Goal: Information Seeking & Learning: Learn about a topic

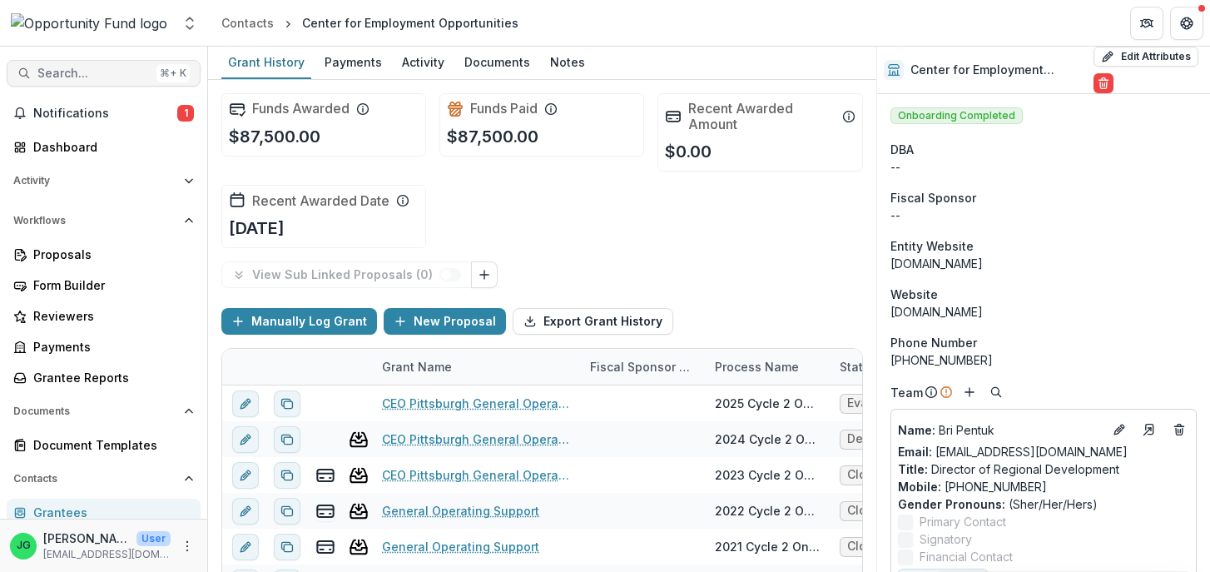
scroll to position [234, 0]
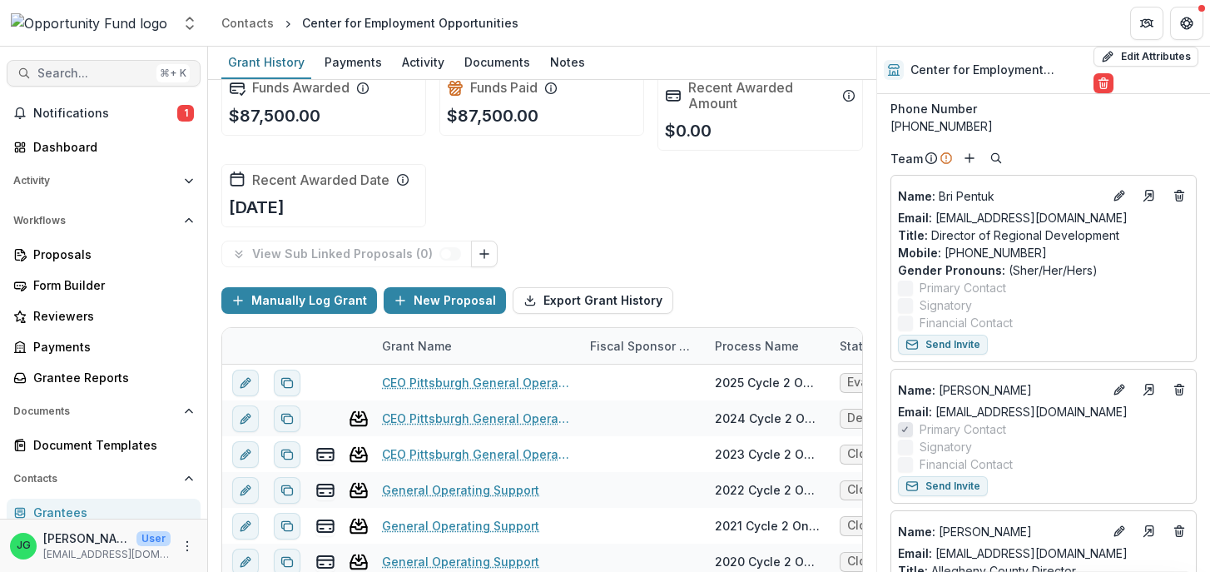
click at [114, 73] on span "Search..." at bounding box center [93, 74] width 112 height 14
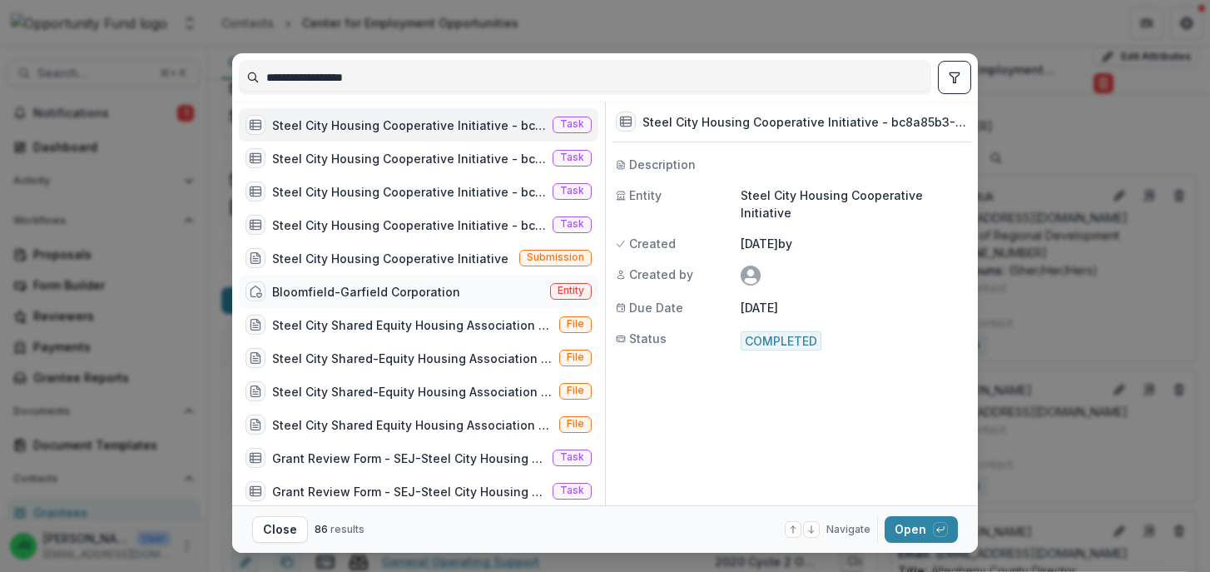
type input "**********"
click at [357, 295] on div "Bloomfield-Garfield Corporation" at bounding box center [366, 291] width 188 height 17
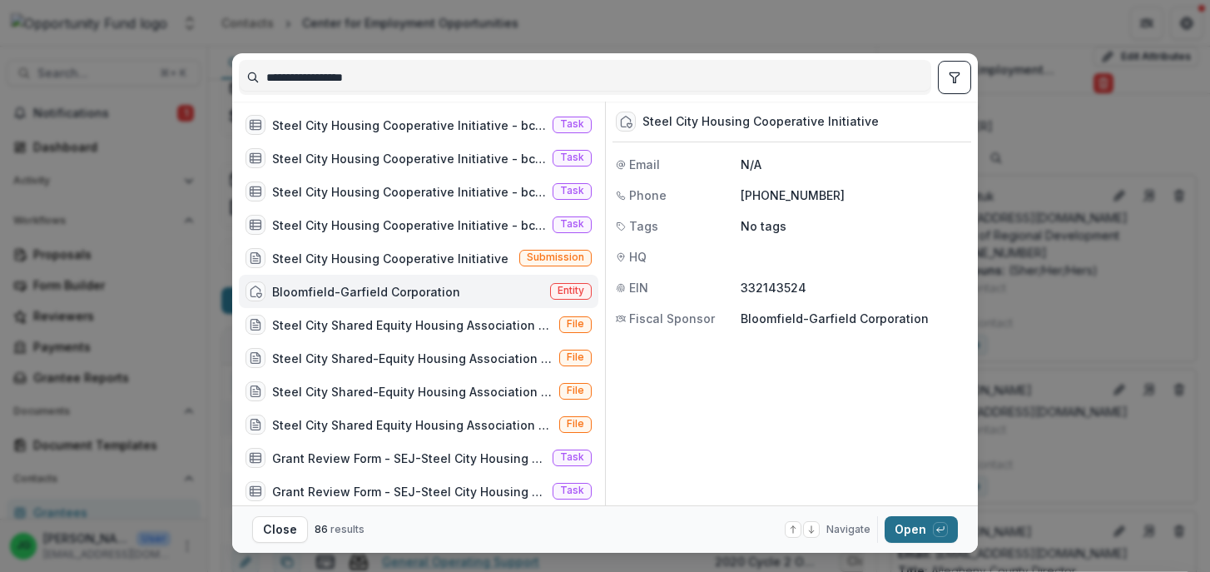
click at [919, 526] on button "Open with enter key" at bounding box center [921, 529] width 73 height 27
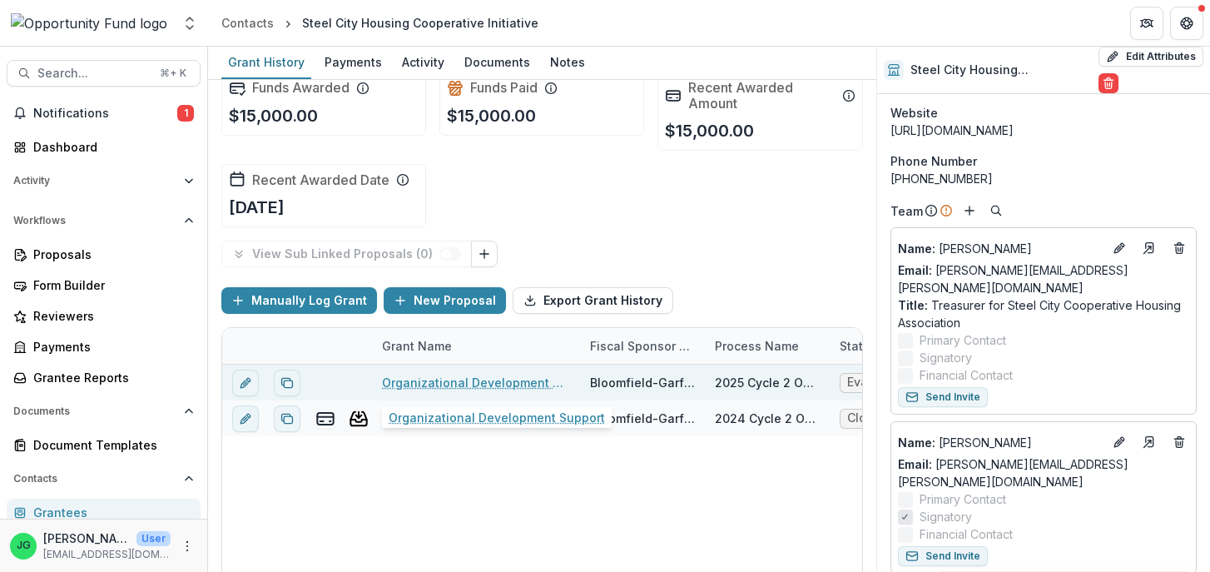
click at [439, 388] on link "Organizational Development Support" at bounding box center [476, 382] width 188 height 17
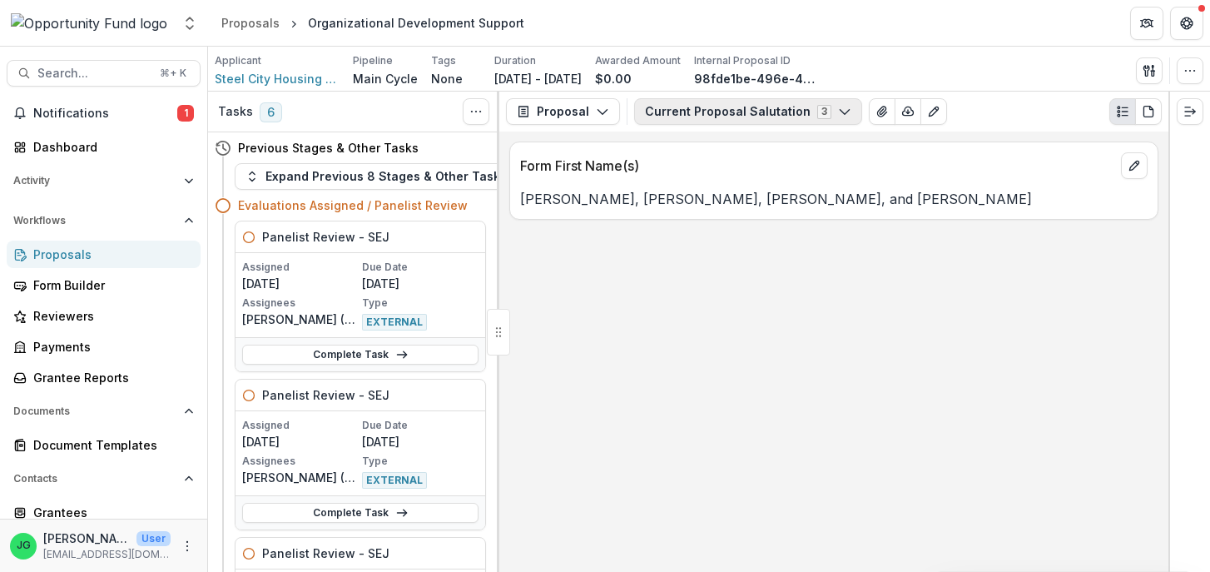
click at [714, 109] on button "Current Proposal Salutation 3" at bounding box center [748, 111] width 228 height 27
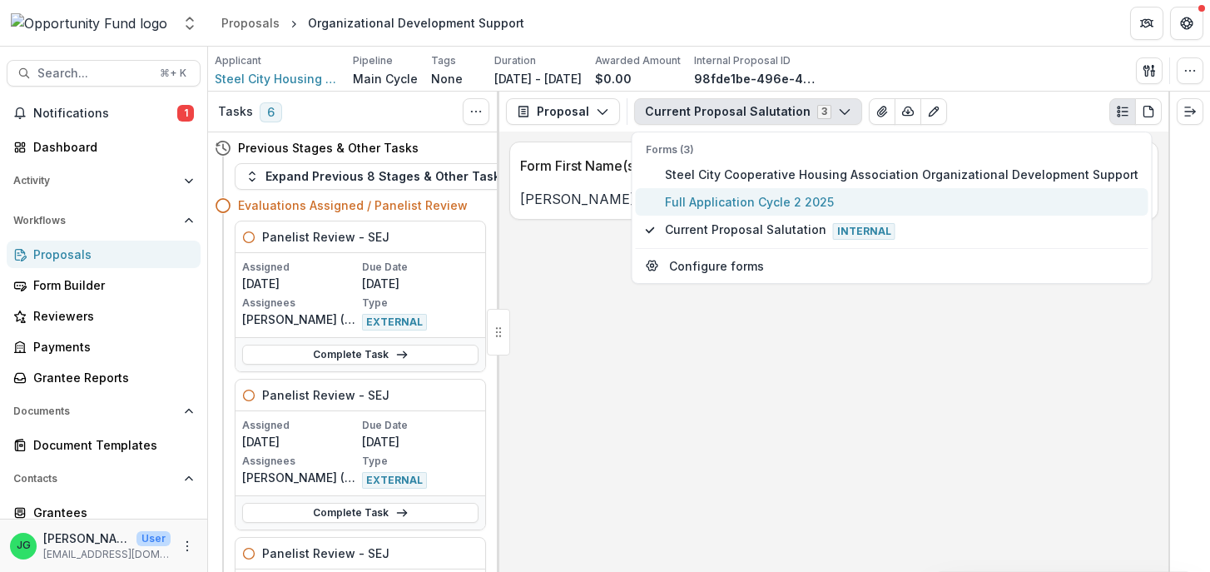
click at [698, 207] on span "Full Application Cycle 2 2025" at bounding box center [902, 201] width 474 height 17
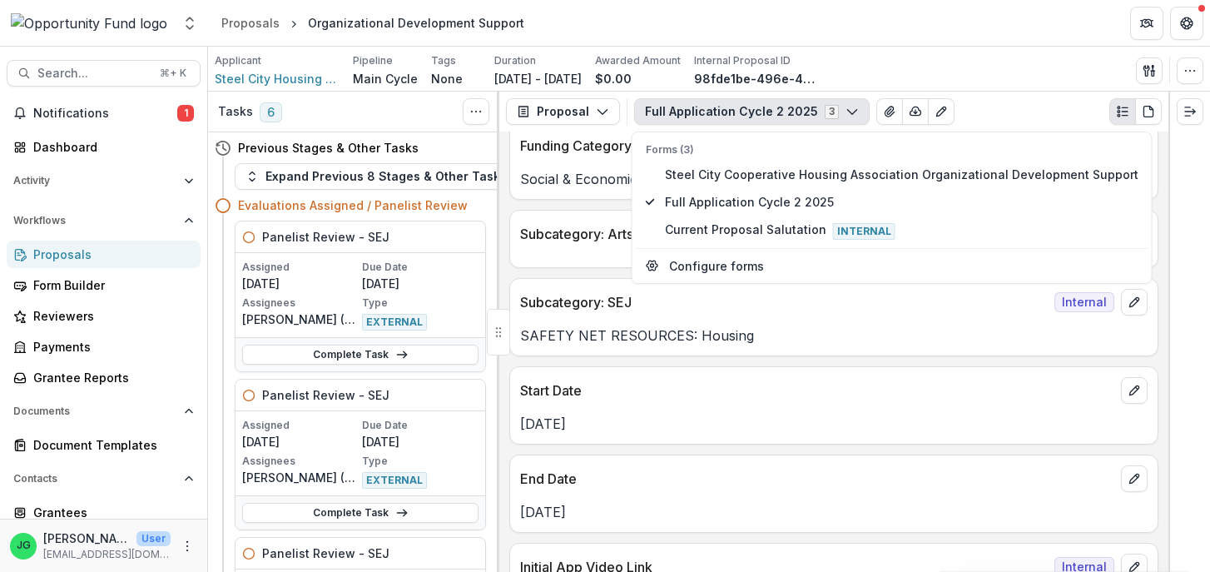
click at [555, 452] on div "**********" at bounding box center [833, 351] width 669 height 440
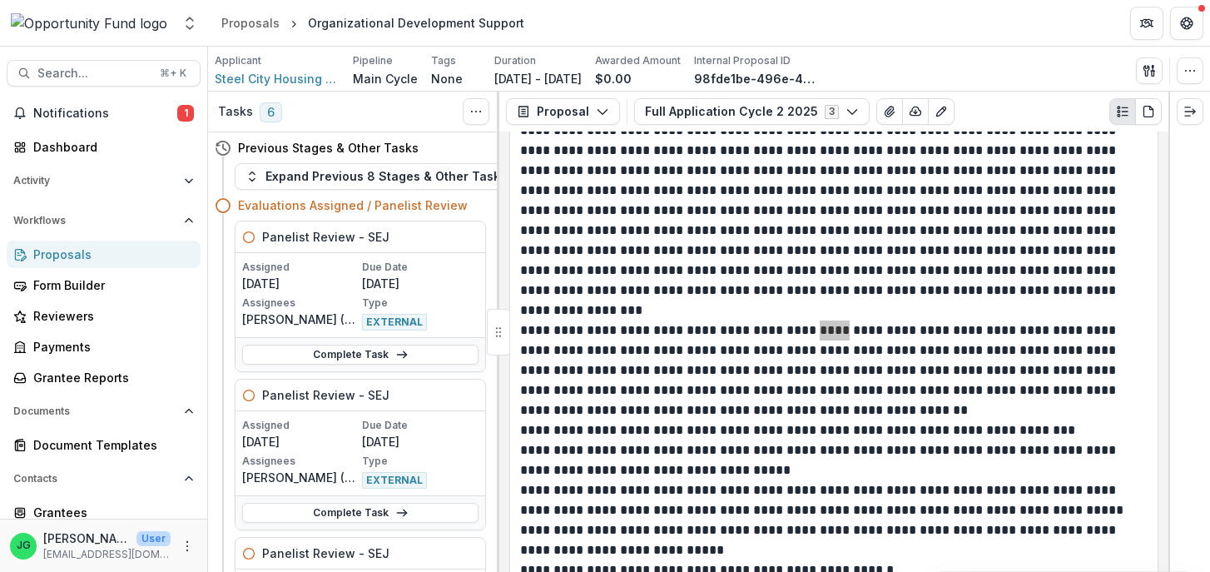
scroll to position [2317, 0]
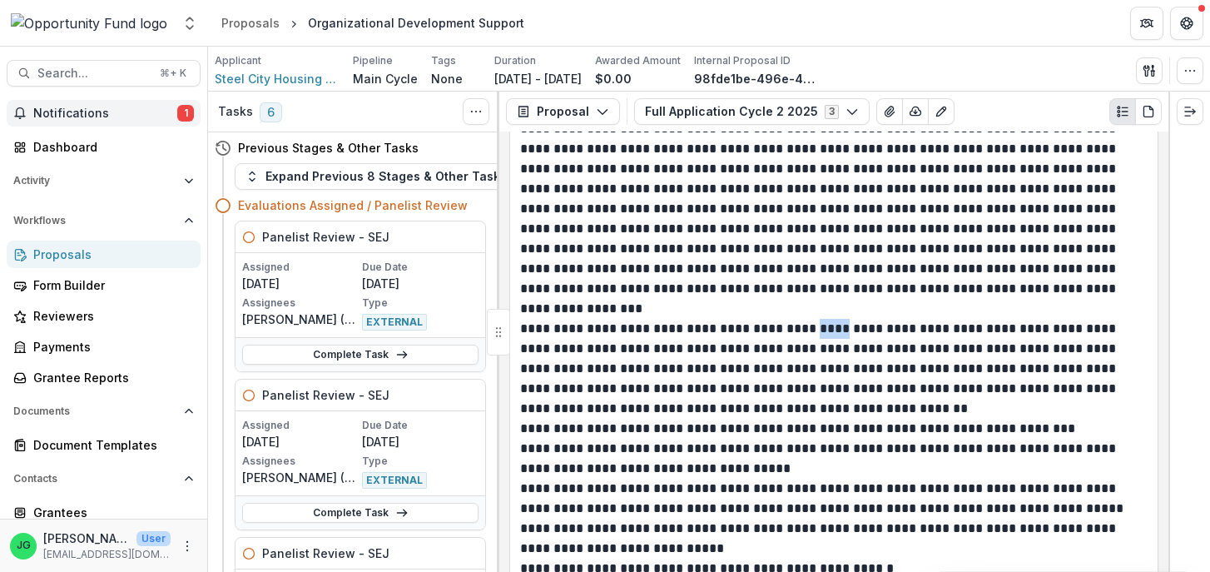
click at [65, 105] on button "Notifications 1" at bounding box center [104, 113] width 194 height 27
click at [667, 233] on p "**********" at bounding box center [833, 209] width 627 height 180
click at [289, 78] on span "Steel City Housing Cooperative Initiative" at bounding box center [277, 78] width 125 height 17
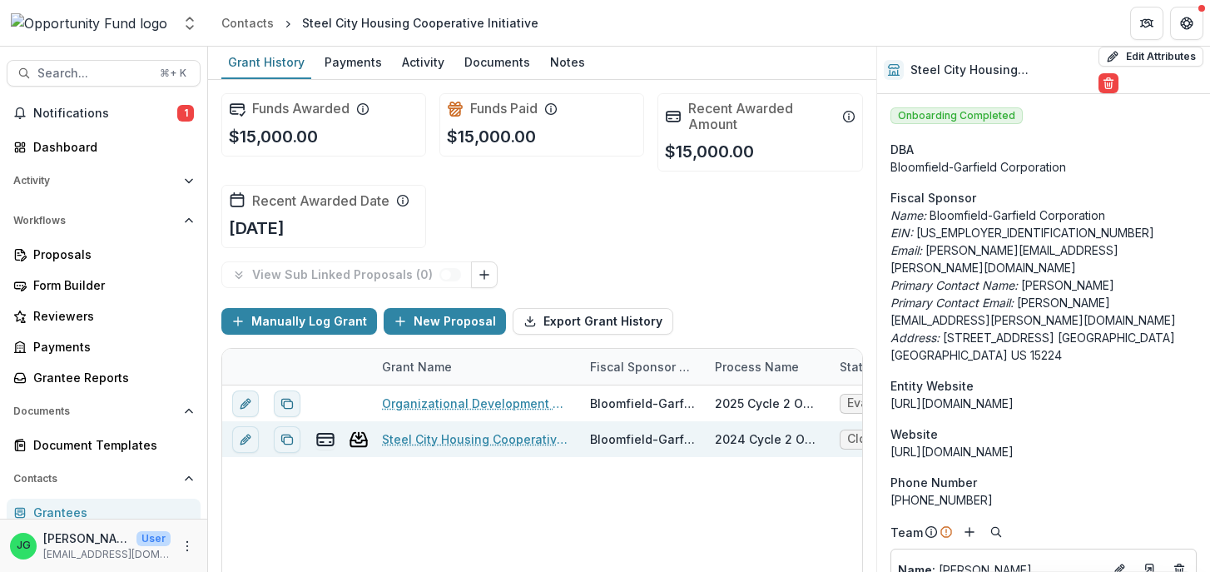
click at [479, 441] on link "Steel City Housing Cooperative Initiative" at bounding box center [476, 438] width 188 height 17
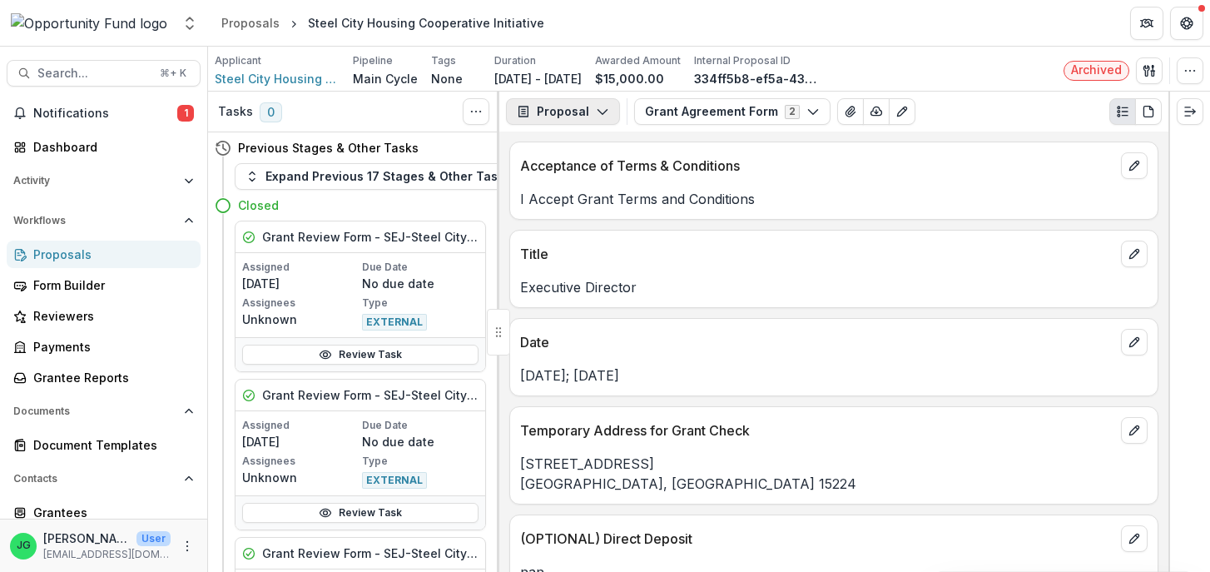
click at [575, 115] on button "Proposal" at bounding box center [563, 111] width 114 height 27
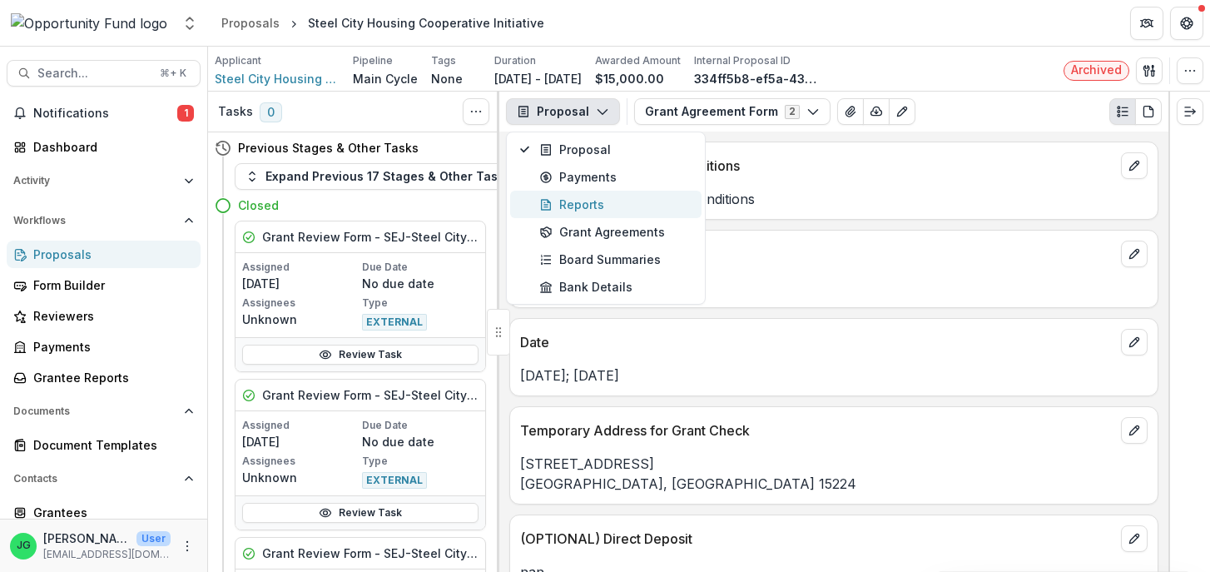
click at [612, 196] on div "Reports" at bounding box center [615, 204] width 152 height 17
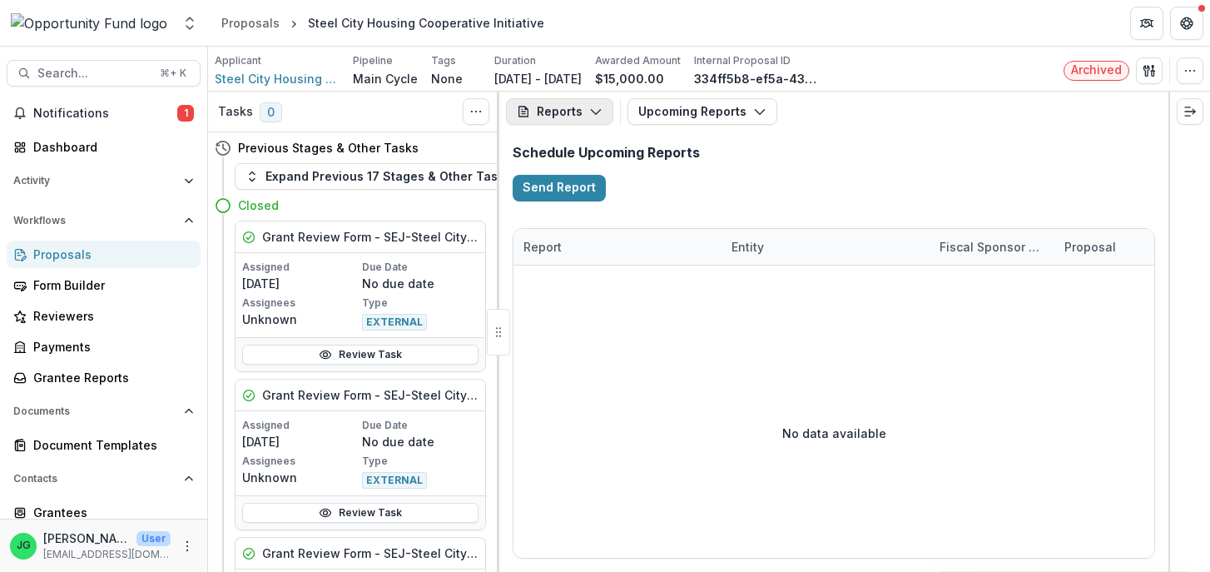
click at [586, 113] on button "Reports" at bounding box center [559, 111] width 107 height 27
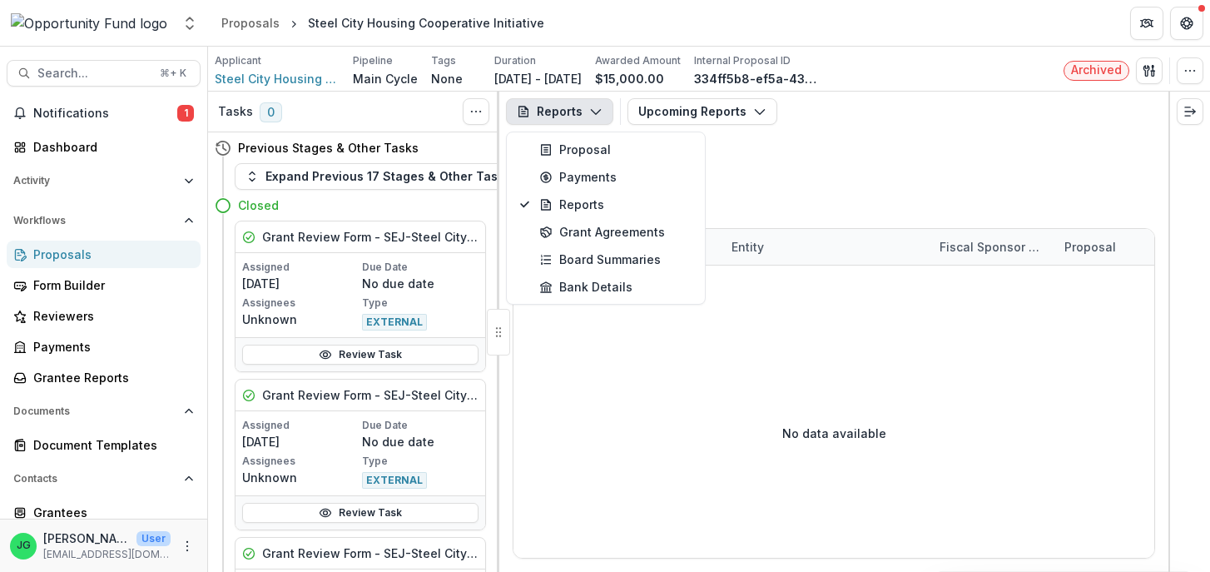
click at [586, 114] on button "Reports" at bounding box center [559, 111] width 107 height 27
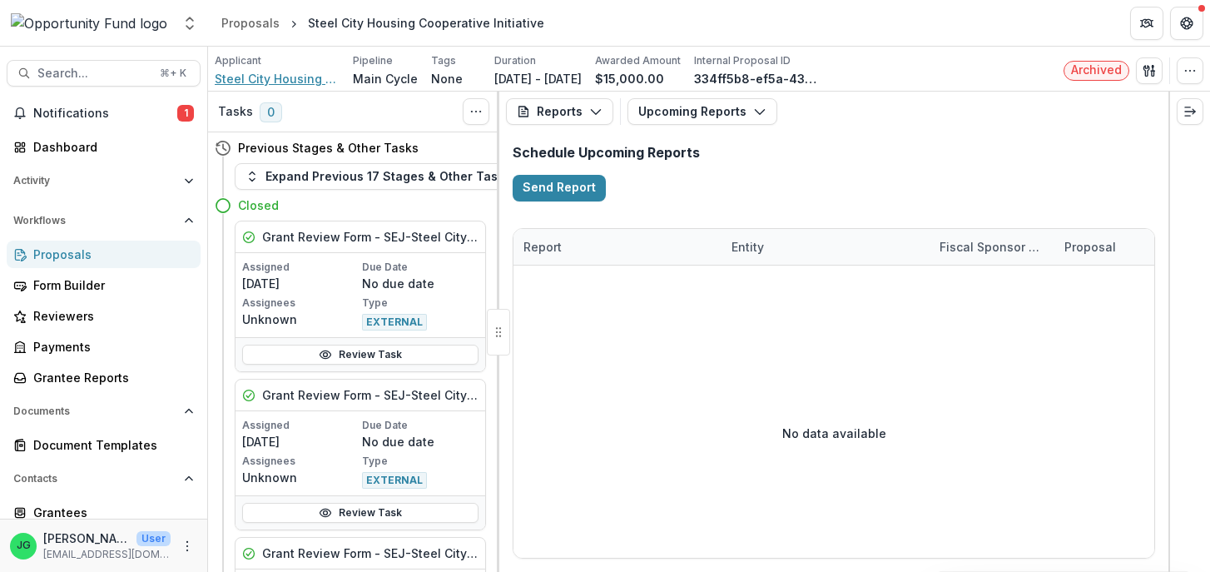
click at [262, 79] on span "Steel City Housing Cooperative Initiative" at bounding box center [277, 78] width 125 height 17
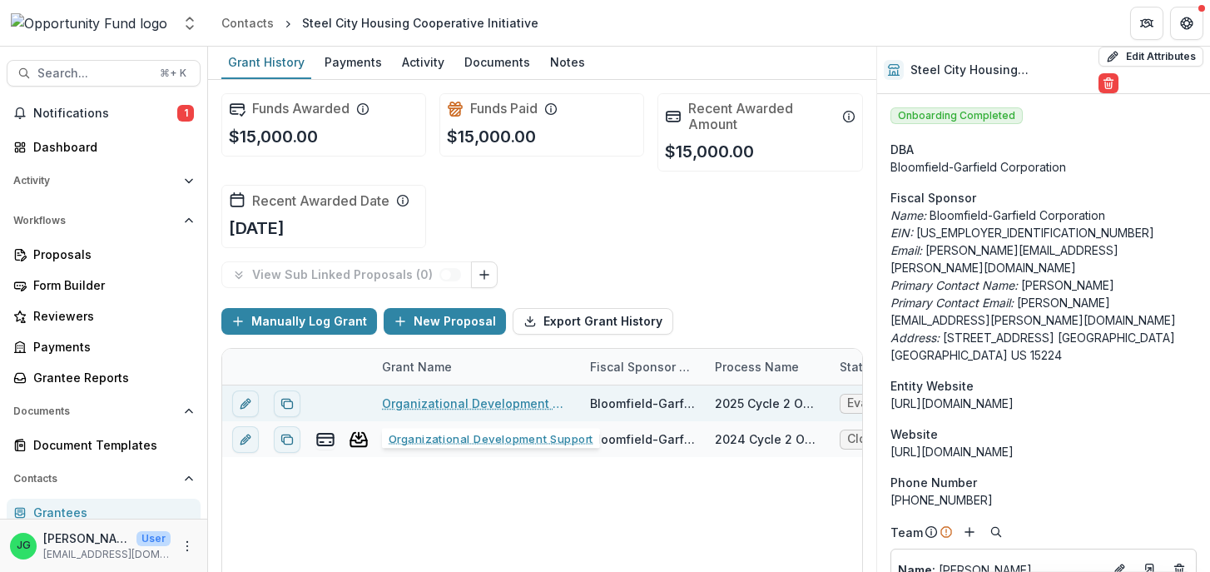
click at [435, 404] on link "Organizational Development Support" at bounding box center [476, 402] width 188 height 17
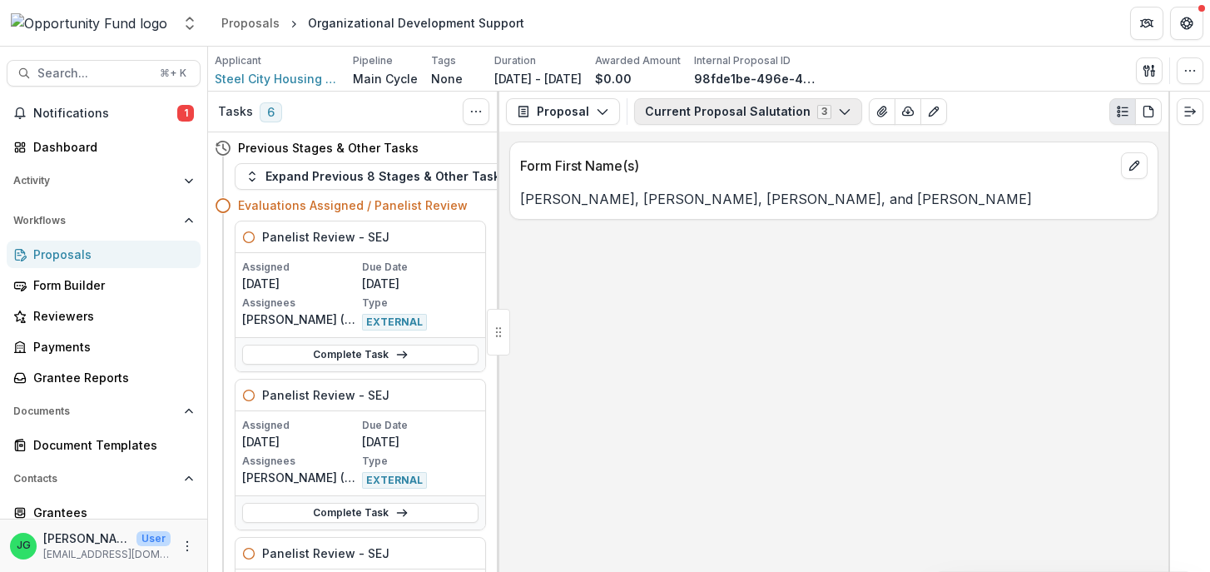
click at [717, 111] on button "Current Proposal Salutation 3" at bounding box center [748, 111] width 228 height 27
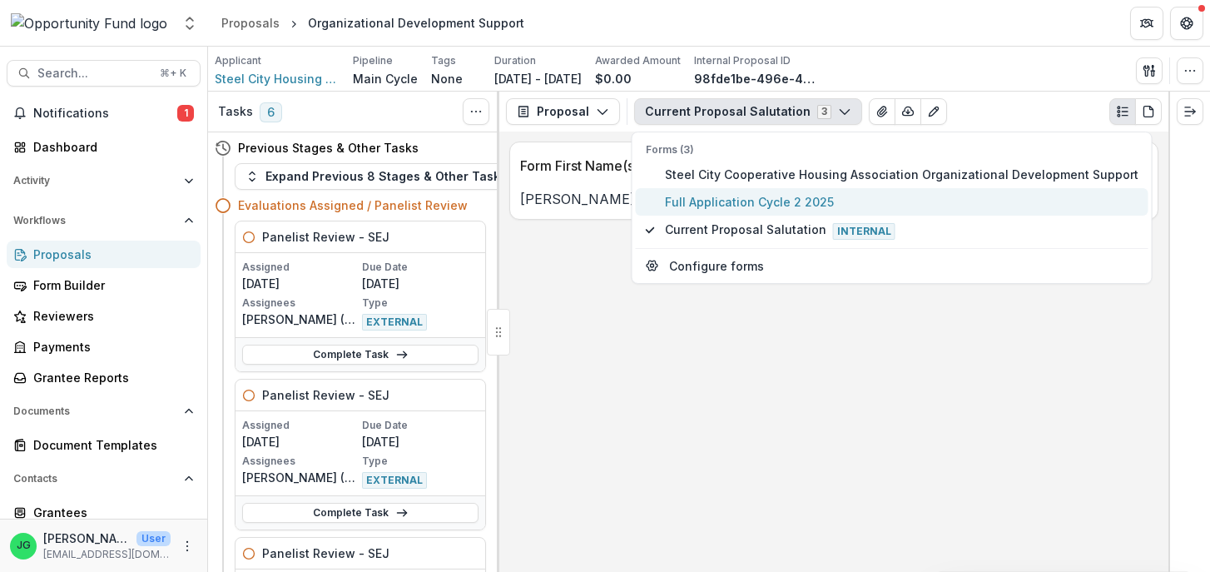
click at [740, 212] on button "Full Application Cycle 2 2025" at bounding box center [892, 201] width 513 height 27
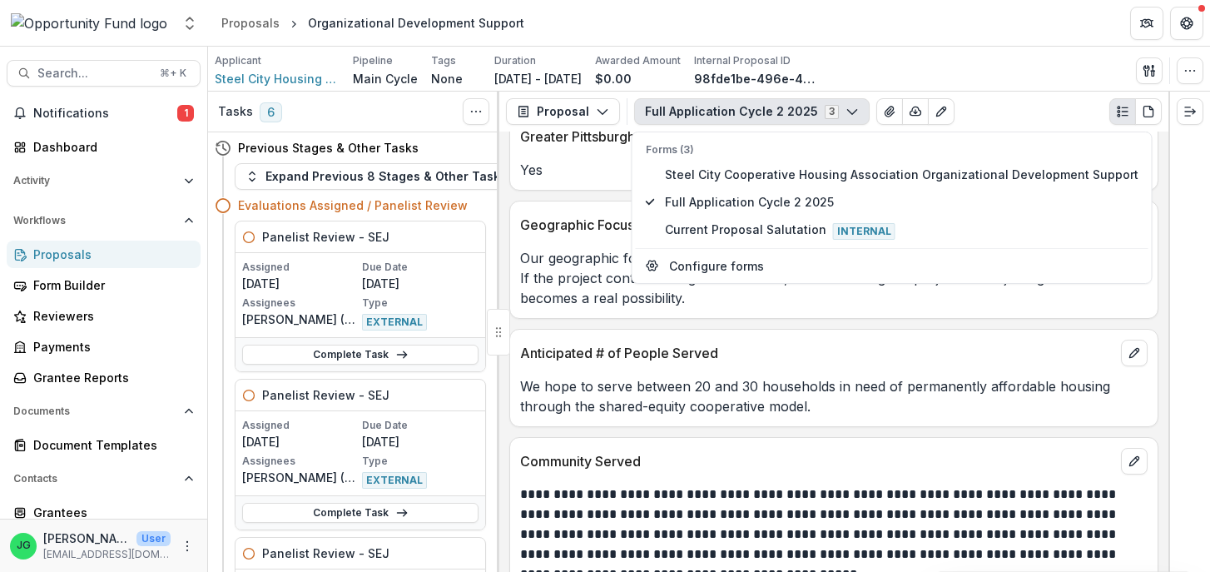
scroll to position [7833, 0]
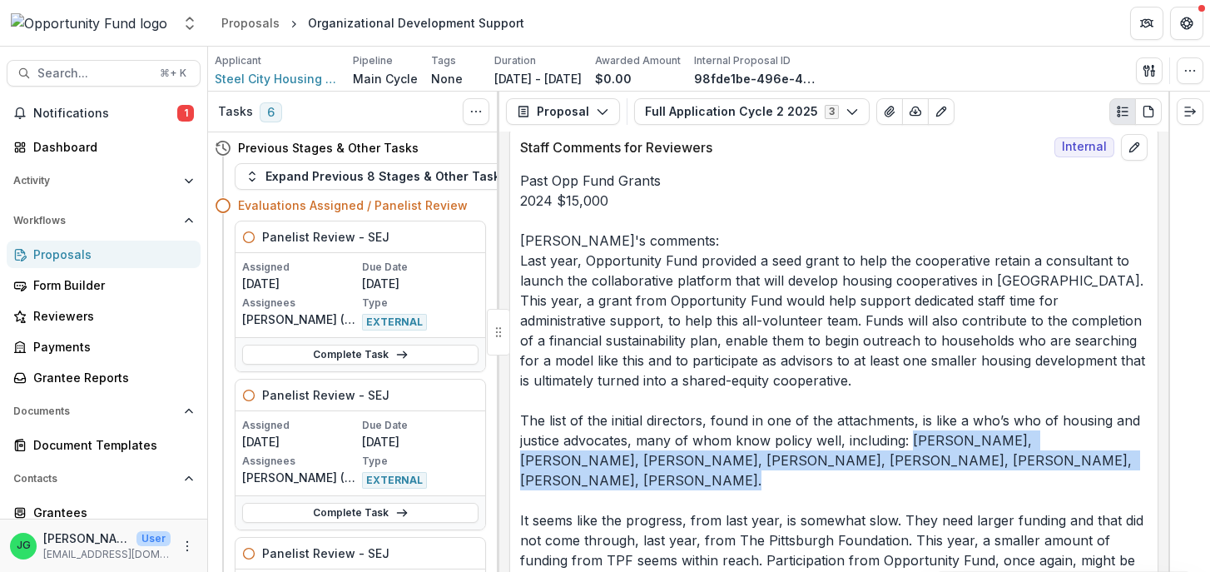
drag, startPoint x: 910, startPoint y: 400, endPoint x: 917, endPoint y: 449, distance: 48.7
click at [917, 449] on p "Past Opp Fund Grants 2024 $15,000 [PERSON_NAME]'s comments: Last year, Opportun…" at bounding box center [833, 380] width 627 height 419
